Goal: Transaction & Acquisition: Purchase product/service

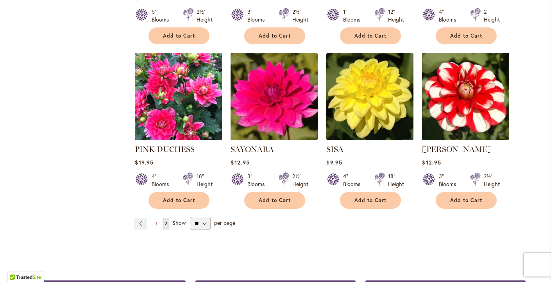
scroll to position [481, 0]
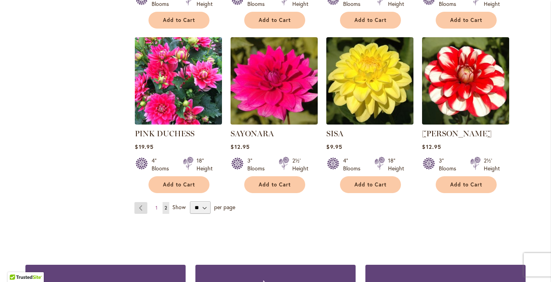
click at [142, 202] on link "Page Previous" at bounding box center [141, 208] width 13 height 12
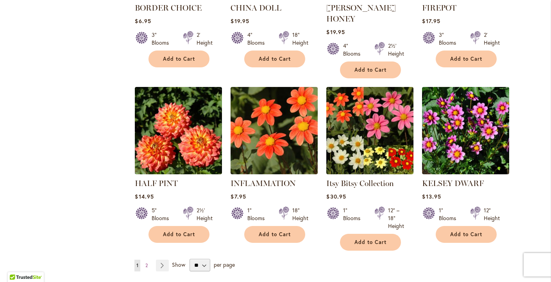
scroll to position [610, 0]
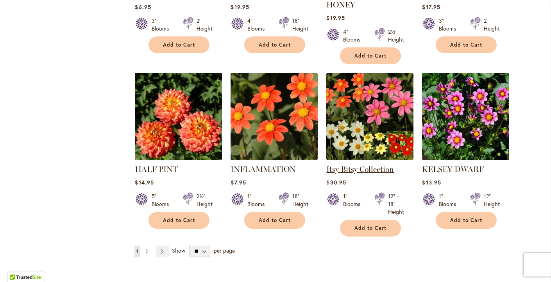
click at [365, 164] on link "Itsy Bitsy Collection" at bounding box center [361, 168] width 68 height 9
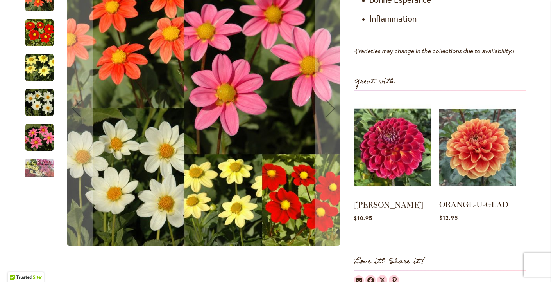
scroll to position [564, 0]
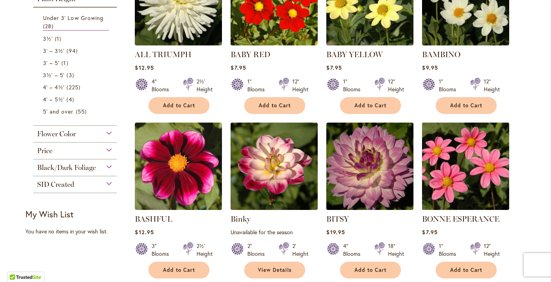
scroll to position [257, 0]
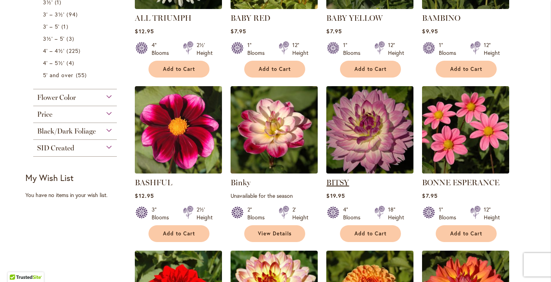
click at [343, 182] on link "BITSY" at bounding box center [338, 182] width 23 height 9
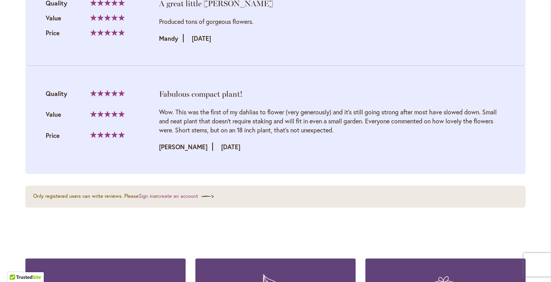
scroll to position [947, 0]
